Goal: Information Seeking & Learning: Learn about a topic

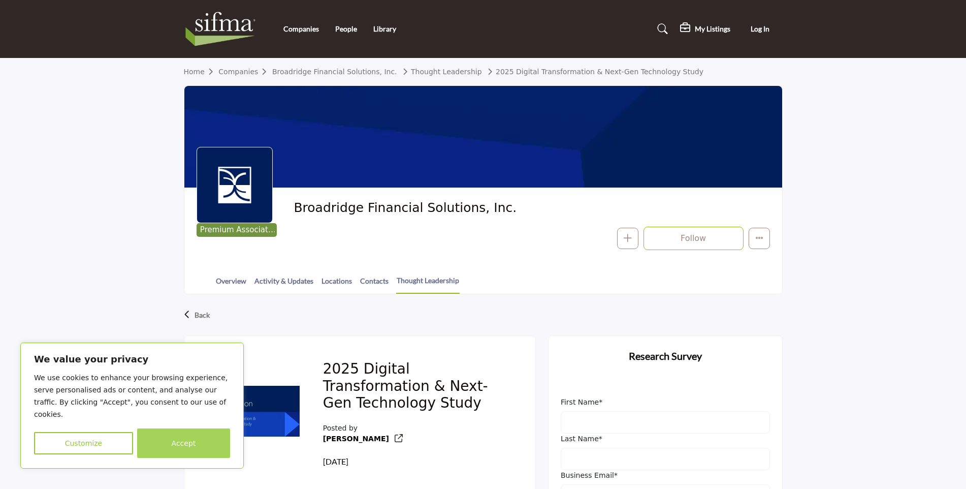
click at [188, 440] on button "Accept" at bounding box center [183, 442] width 93 height 29
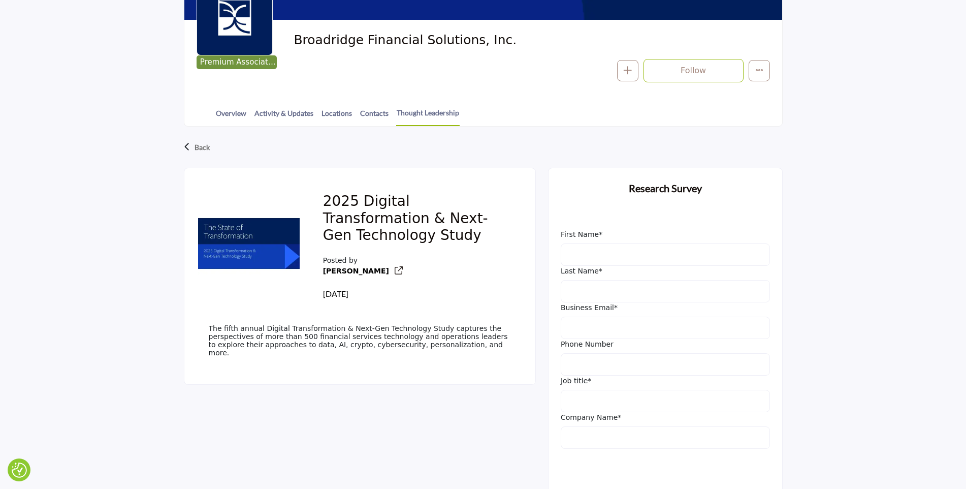
scroll to position [203, 0]
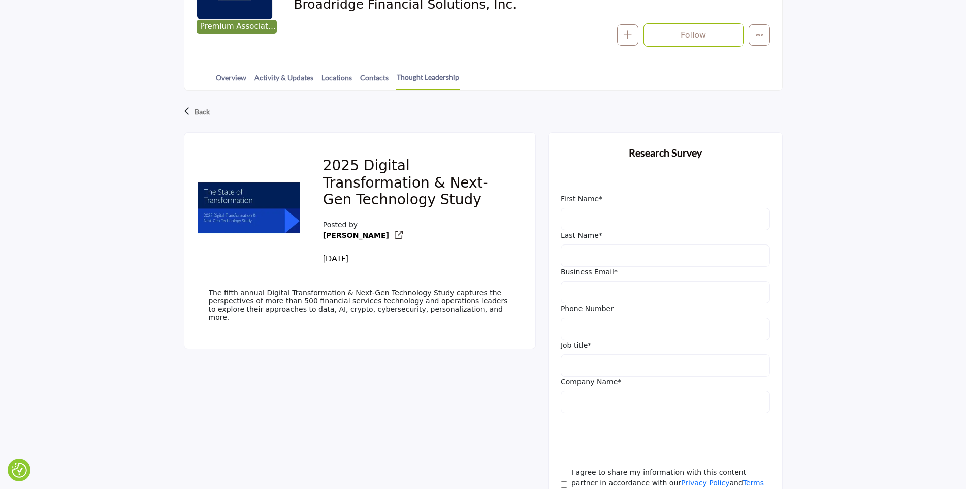
click at [252, 209] on img at bounding box center [249, 208] width 102 height 102
click at [252, 202] on img at bounding box center [249, 208] width 102 height 102
click at [401, 186] on h2 "2025 Digital Transformation & Next-Gen Technology Study" at bounding box center [417, 184] width 188 height 55
click at [389, 158] on h2 "2025 Digital Transformation & Next-Gen Technology Study" at bounding box center [417, 184] width 188 height 55
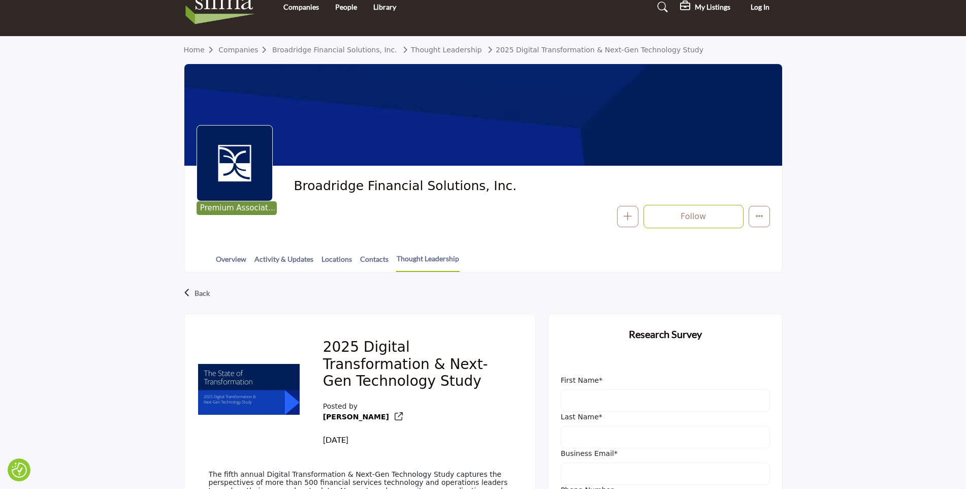
scroll to position [0, 0]
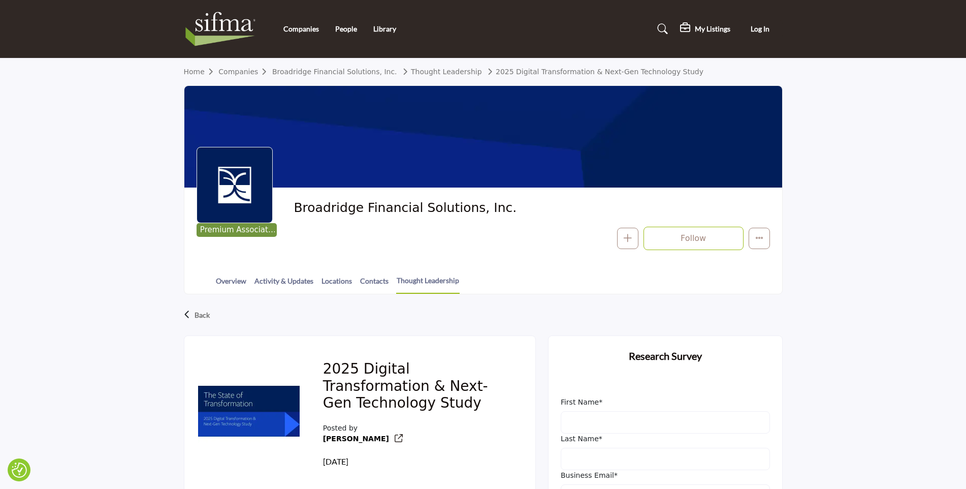
click at [255, 400] on img at bounding box center [249, 411] width 102 height 102
click at [395, 436] on icon at bounding box center [399, 438] width 8 height 8
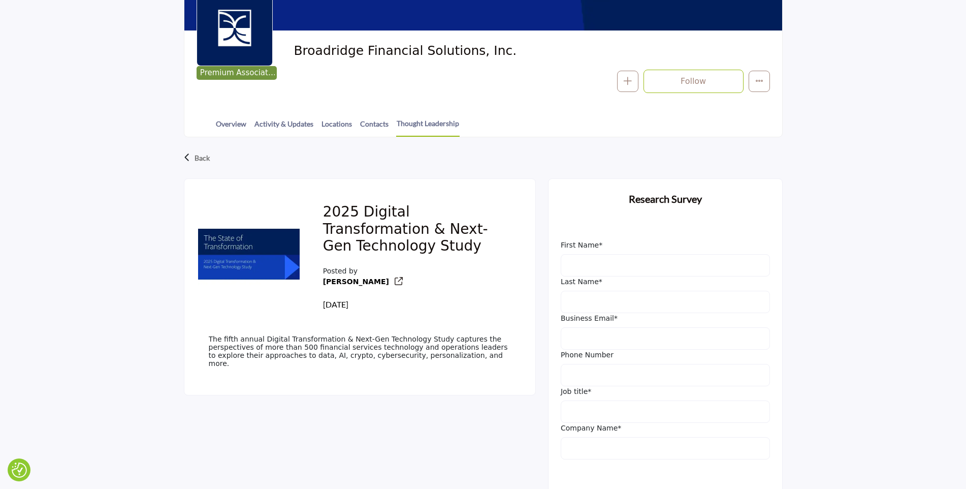
scroll to position [146, 0]
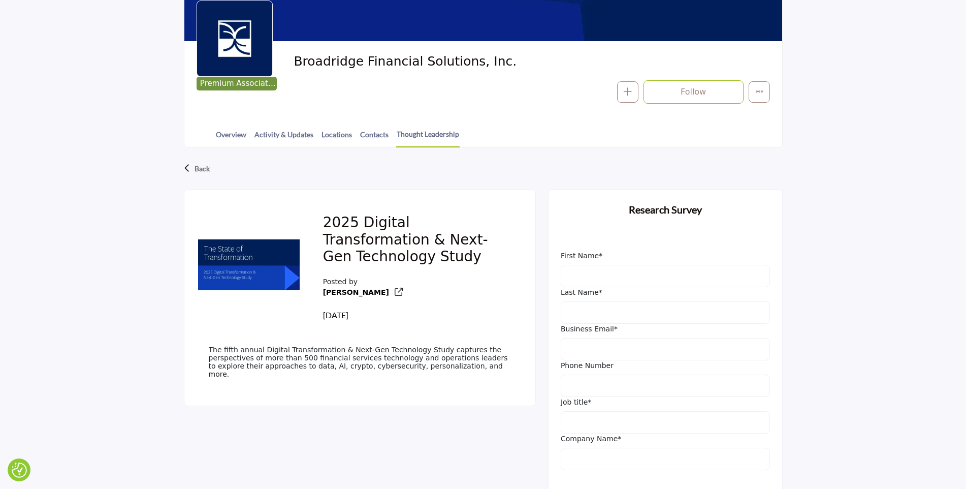
click at [219, 254] on img at bounding box center [249, 265] width 102 height 102
click at [416, 131] on link "Thought Leadership" at bounding box center [428, 138] width 64 height 19
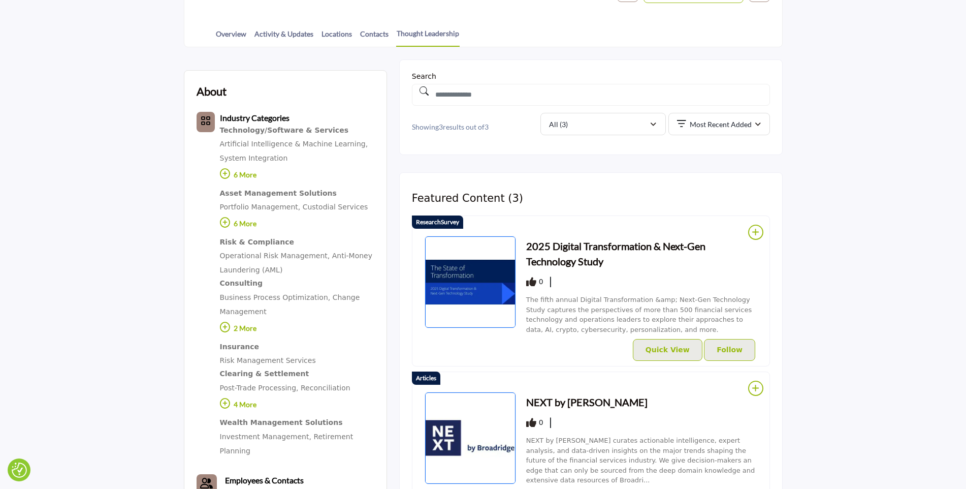
scroll to position [305, 0]
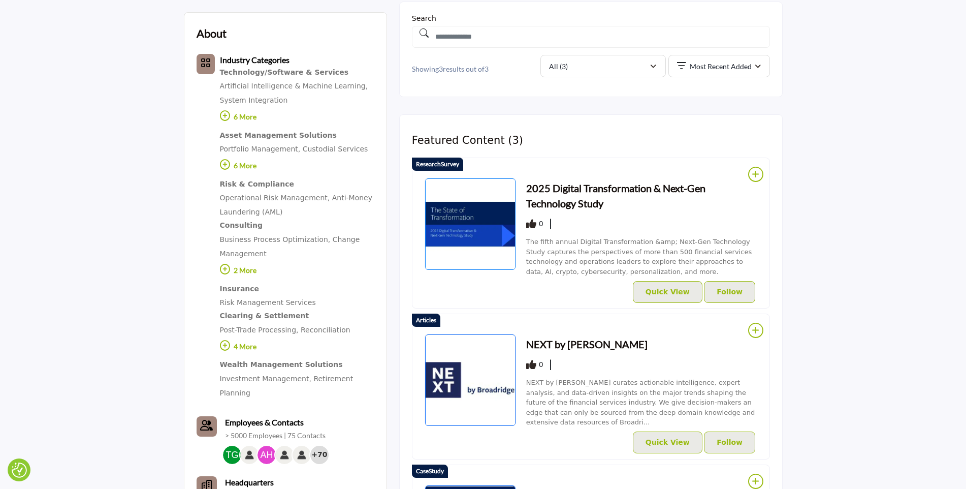
click at [496, 215] on img at bounding box center [470, 223] width 90 height 91
